Goal: Entertainment & Leisure: Consume media (video, audio)

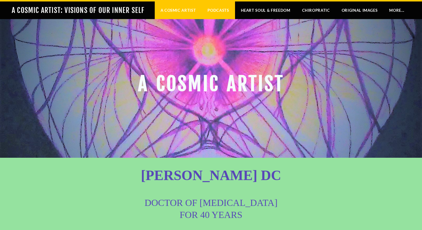
click at [221, 12] on link "Podcasts" at bounding box center [218, 10] width 33 height 18
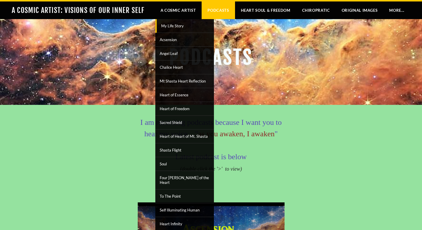
click at [170, 26] on span "My Life Story" at bounding box center [185, 26] width 54 height 8
